Goal: Find specific page/section: Find specific page/section

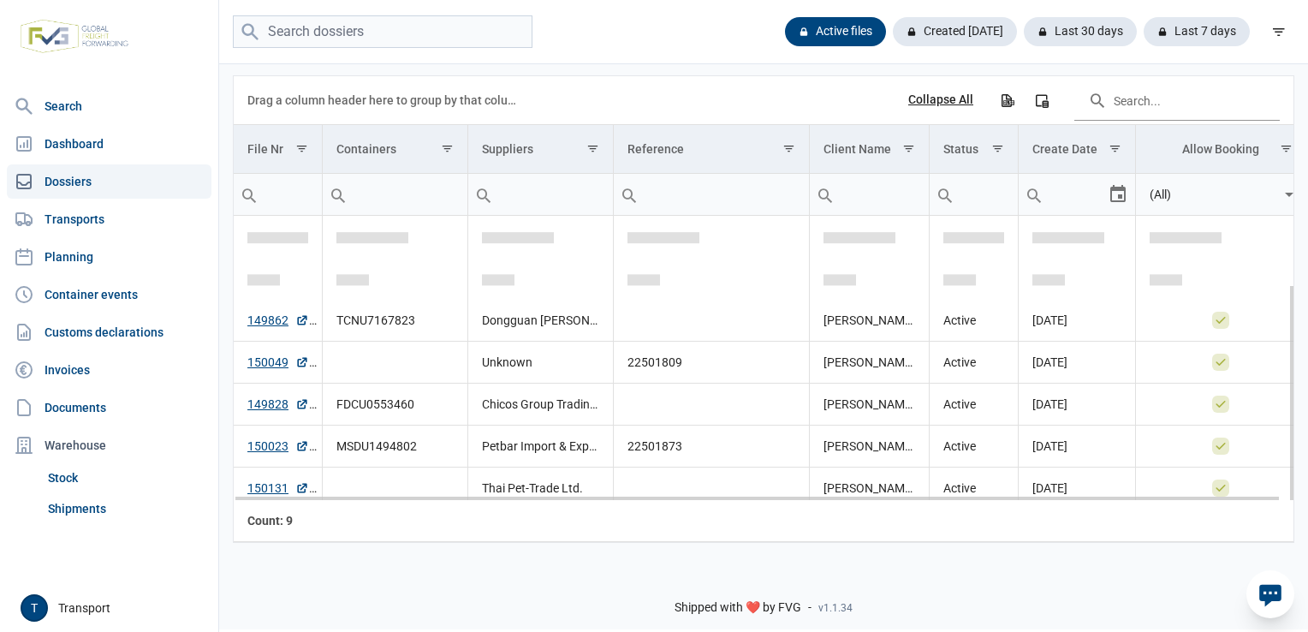
scroll to position [89, 0]
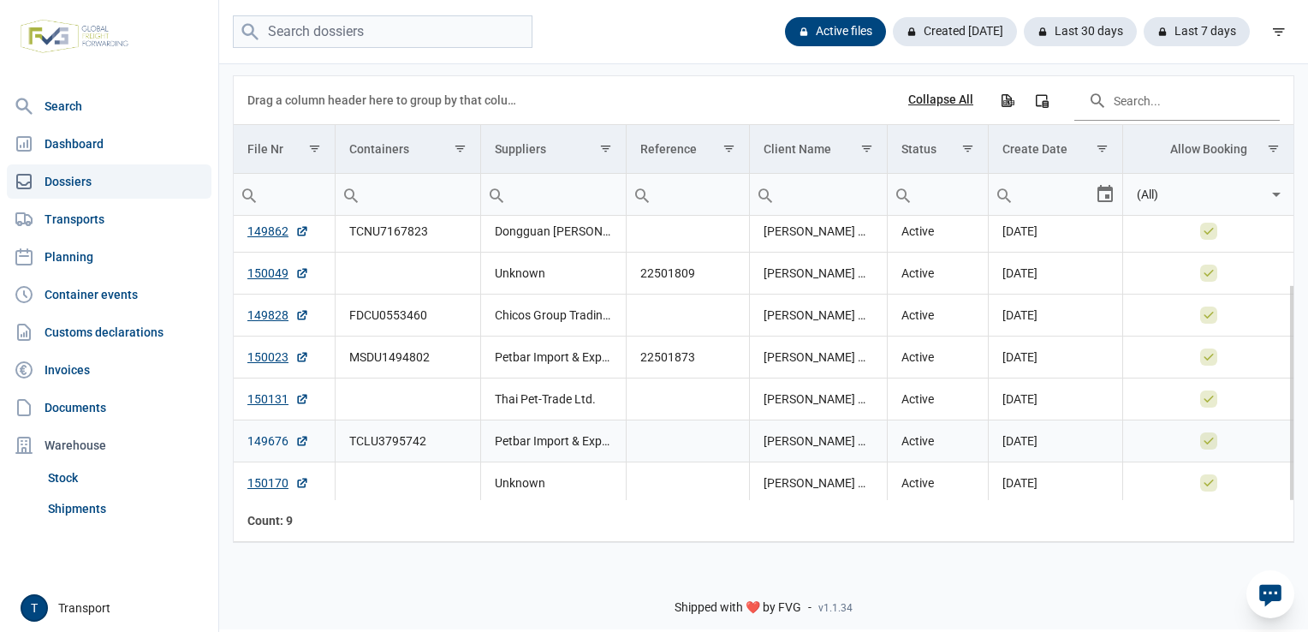
click at [270, 436] on link "149676" at bounding box center [278, 440] width 62 height 17
